Goal: Information Seeking & Learning: Learn about a topic

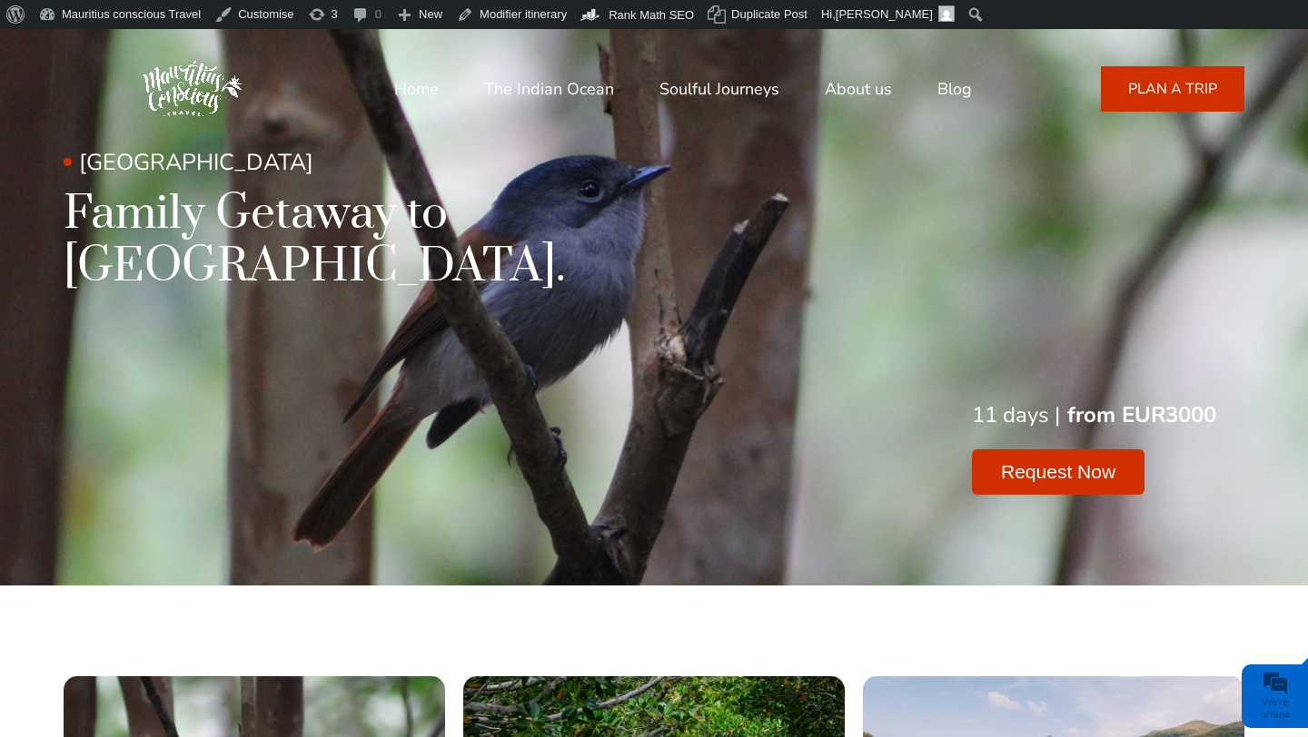
click at [949, 89] on link "Blog" at bounding box center [954, 89] width 35 height 44
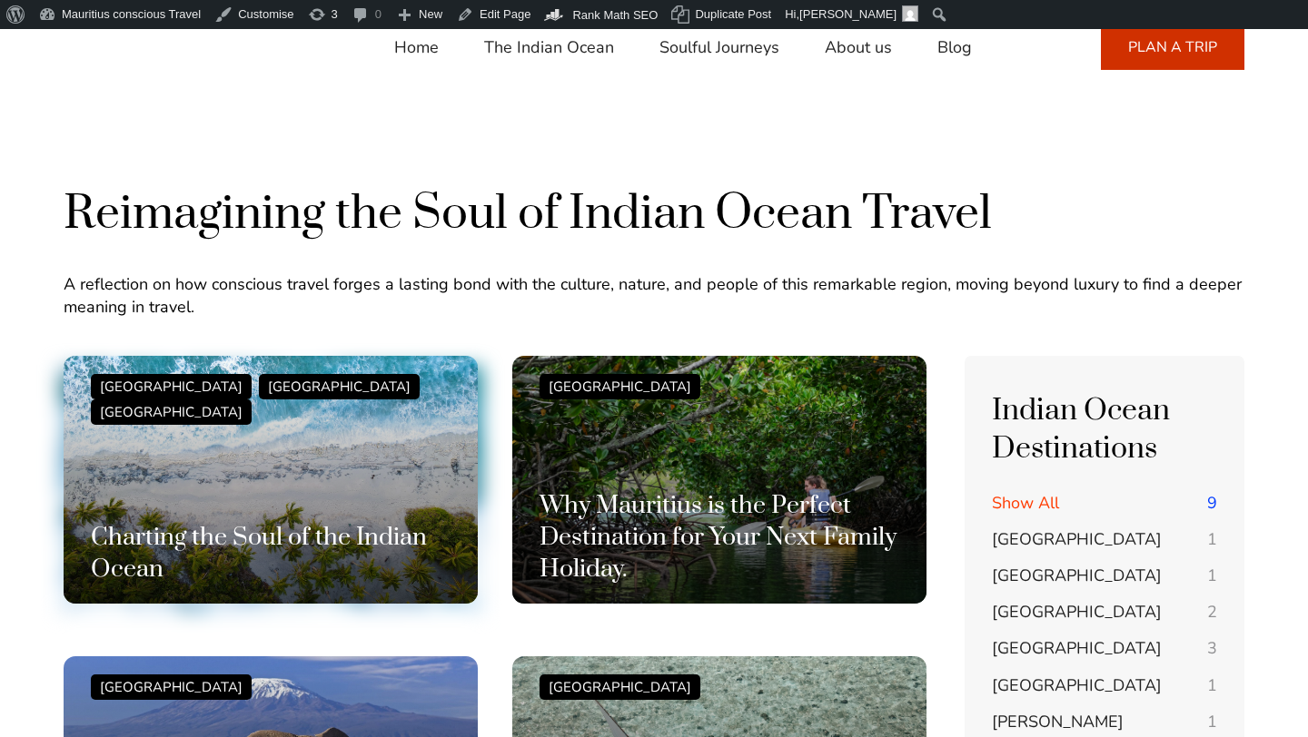
click at [430, 496] on div "Mauritius Island Maldives Seychelles Charting the Soul of the Indian Ocean" at bounding box center [271, 480] width 360 height 212
